Goal: Information Seeking & Learning: Learn about a topic

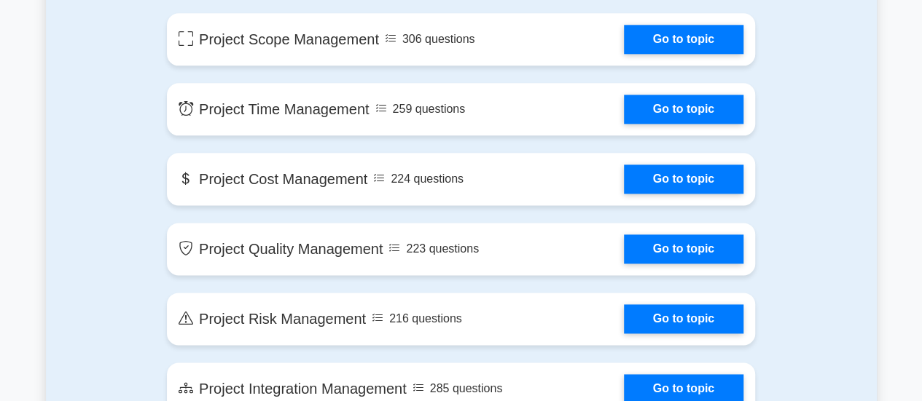
scroll to position [807, 0]
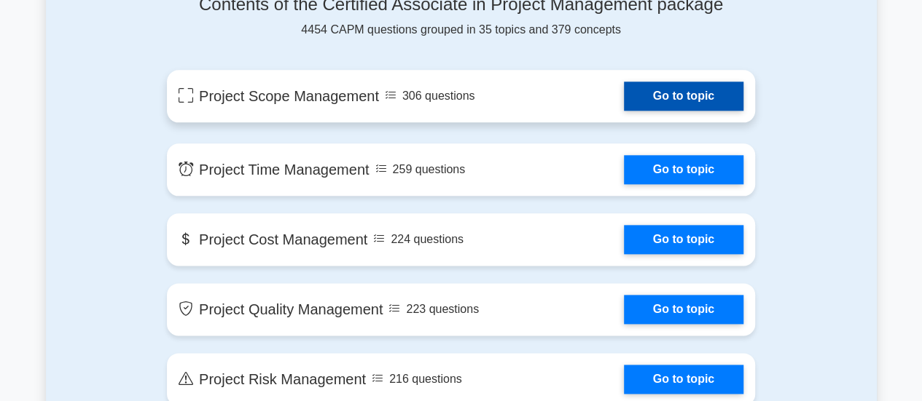
click at [669, 87] on link "Go to topic" at bounding box center [683, 96] width 119 height 29
click at [624, 101] on link "Go to topic" at bounding box center [683, 96] width 119 height 29
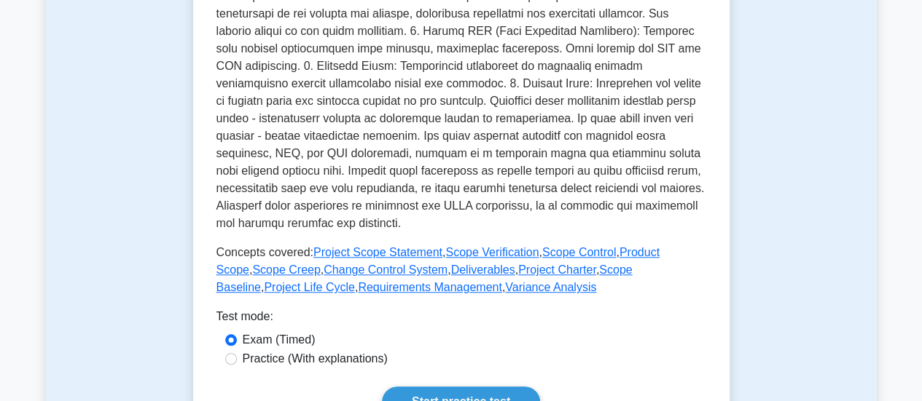
scroll to position [635, 0]
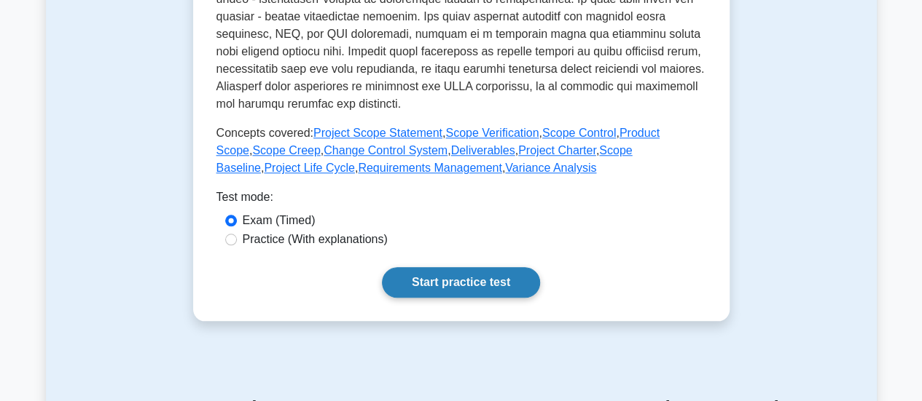
click at [431, 282] on link "Start practice test" at bounding box center [461, 282] width 158 height 31
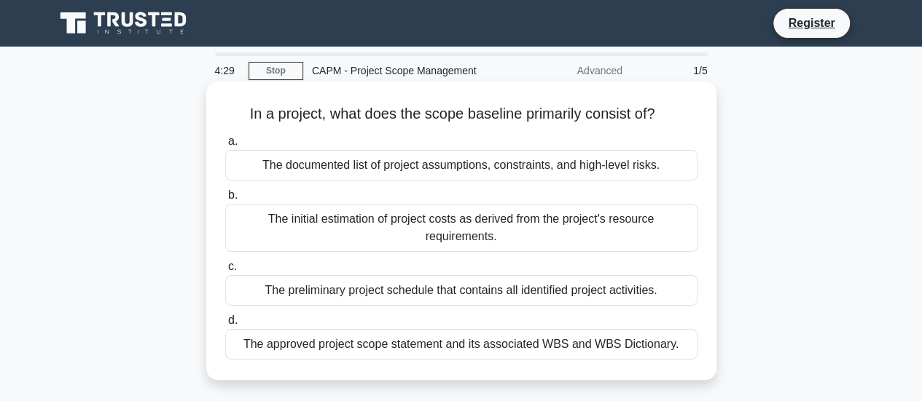
click at [265, 290] on div "The preliminary project schedule that contains all identified project activitie…" at bounding box center [461, 290] width 472 height 31
click at [225, 272] on input "c. The preliminary project schedule that contains all identified project activi…" at bounding box center [225, 266] width 0 height 9
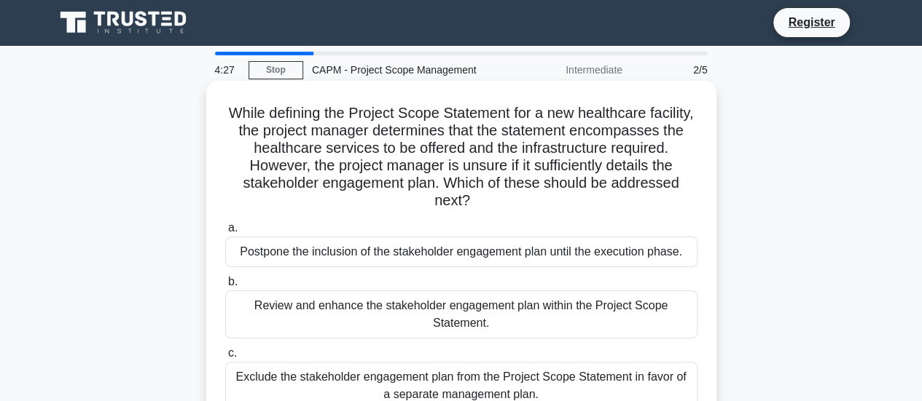
scroll to position [1, 0]
